Goal: Information Seeking & Learning: Learn about a topic

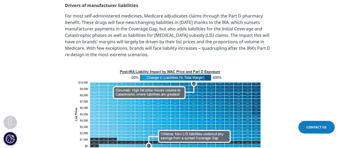
scroll to position [409, 0]
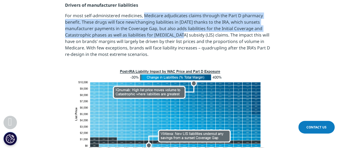
drag, startPoint x: 145, startPoint y: 14, endPoint x: 184, endPoint y: 34, distance: 44.0
click at [184, 34] on p "For most self-administered medicines, Medicare adjudicates claims through the P…" at bounding box center [170, 36] width 210 height 49
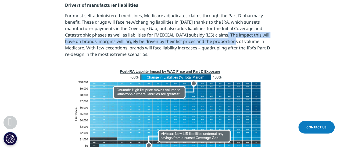
drag, startPoint x: 227, startPoint y: 34, endPoint x: 228, endPoint y: 41, distance: 6.7
click at [228, 41] on p "For most self-administered medicines, Medicare adjudicates claims through the P…" at bounding box center [170, 36] width 210 height 49
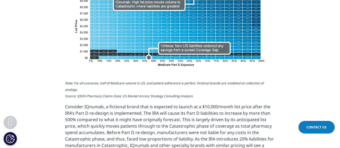
scroll to position [501, 0]
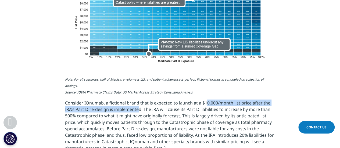
drag, startPoint x: 205, startPoint y: 101, endPoint x: 138, endPoint y: 108, distance: 66.8
click at [138, 108] on p "Consider IQnumab, a fictional brand that is expected to launch at a $10,000/mon…" at bounding box center [170, 127] width 210 height 56
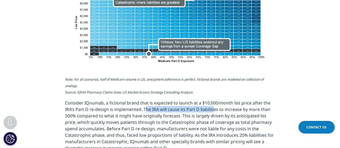
drag, startPoint x: 145, startPoint y: 108, endPoint x: 212, endPoint y: 108, distance: 67.2
click at [212, 108] on p "Consider IQnumab, a fictional brand that is expected to launch at a $10,000/mon…" at bounding box center [170, 127] width 210 height 56
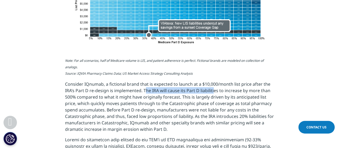
scroll to position [519, 0]
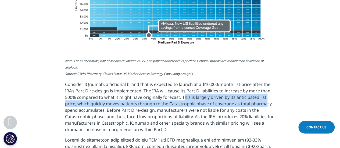
drag, startPoint x: 183, startPoint y: 97, endPoint x: 265, endPoint y: 106, distance: 81.9
click at [265, 106] on p "Consider IQnumab, a fictional brand that is expected to launch at a $10,000/mon…" at bounding box center [170, 109] width 210 height 56
click at [140, 105] on p "Consider IQnumab, a fictional brand that is expected to launch at a $10,000/mon…" at bounding box center [170, 109] width 210 height 56
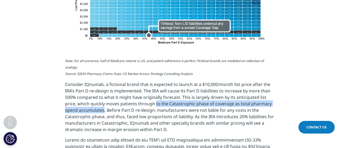
drag, startPoint x: 155, startPoint y: 104, endPoint x: 104, endPoint y: 108, distance: 51.8
click at [104, 108] on p "Consider IQnumab, a fictional brand that is expected to launch at a $10,000/mon…" at bounding box center [170, 109] width 210 height 56
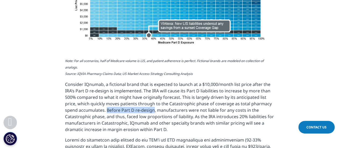
drag, startPoint x: 106, startPoint y: 109, endPoint x: 154, endPoint y: 111, distance: 47.4
click at [154, 111] on p "Consider IQnumab, a fictional brand that is expected to launch at a $10,000/mon…" at bounding box center [170, 109] width 210 height 56
click at [170, 110] on p "Consider IQnumab, a fictional brand that is expected to launch at a $10,000/mon…" at bounding box center [170, 109] width 210 height 56
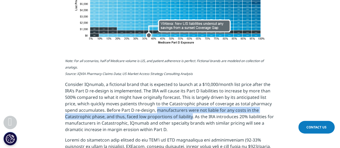
drag, startPoint x: 156, startPoint y: 110, endPoint x: 190, endPoint y: 117, distance: 34.9
click at [190, 117] on p "Consider IQnumab, a fictional brand that is expected to launch at a $10,000/mon…" at bounding box center [170, 109] width 210 height 56
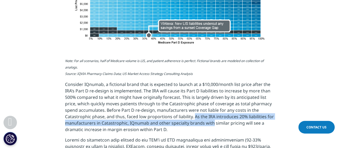
drag, startPoint x: 193, startPoint y: 117, endPoint x: 212, endPoint y: 122, distance: 19.8
click at [212, 122] on p "Consider IQnumab, a fictional brand that is expected to launch at a $10,000/mon…" at bounding box center [170, 109] width 210 height 56
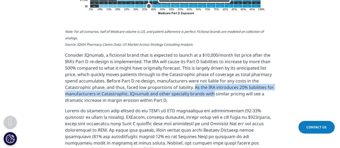
scroll to position [554, 0]
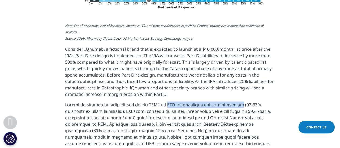
drag, startPoint x: 168, startPoint y: 105, endPoint x: 230, endPoint y: 106, distance: 62.1
click at [230, 106] on p at bounding box center [170, 142] width 210 height 81
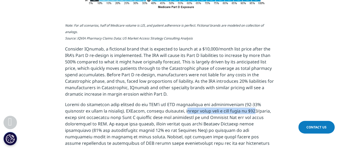
drag, startPoint x: 166, startPoint y: 112, endPoint x: 234, endPoint y: 110, distance: 68.9
click at [234, 110] on p at bounding box center [170, 141] width 210 height 81
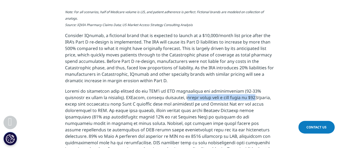
scroll to position [568, 0]
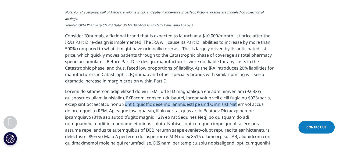
drag, startPoint x: 112, startPoint y: 105, endPoint x: 222, endPoint y: 104, distance: 110.8
click at [222, 104] on p at bounding box center [170, 128] width 210 height 81
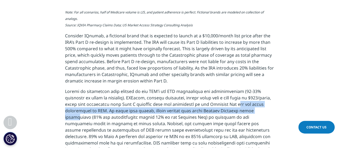
drag, startPoint x: 225, startPoint y: 103, endPoint x: 226, endPoint y: 108, distance: 5.5
click at [226, 108] on p at bounding box center [170, 128] width 210 height 81
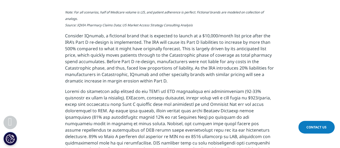
click at [115, 114] on p at bounding box center [170, 128] width 210 height 81
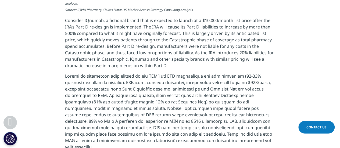
scroll to position [584, 0]
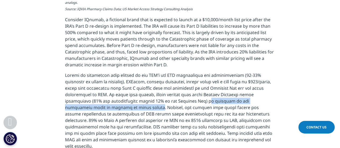
drag, startPoint x: 165, startPoint y: 100, endPoint x: 77, endPoint y: 108, distance: 88.0
click at [77, 108] on p at bounding box center [170, 112] width 210 height 81
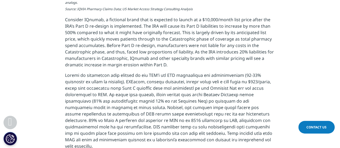
click at [83, 108] on p at bounding box center [170, 112] width 210 height 81
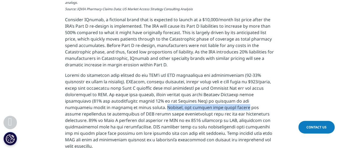
drag, startPoint x: 83, startPoint y: 108, endPoint x: 153, endPoint y: 109, distance: 70.5
click at [153, 109] on p at bounding box center [170, 112] width 210 height 81
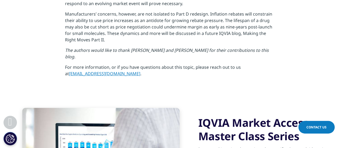
scroll to position [1349, 0]
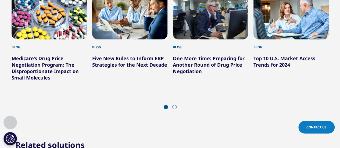
scroll to position [1608, 0]
